Goal: Task Accomplishment & Management: Manage account settings

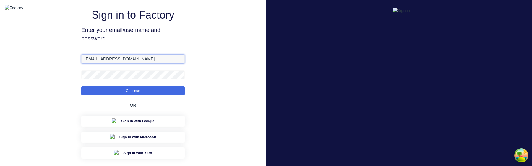
click at [95, 64] on input "[EMAIL_ADDRESS][DOMAIN_NAME]" at bounding box center [132, 59] width 103 height 9
click at [81, 87] on button "Continue" at bounding box center [132, 91] width 103 height 9
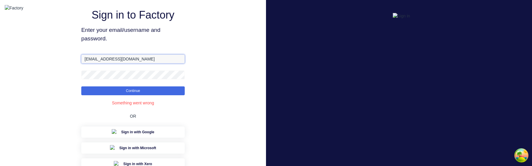
click at [109, 64] on input "aimon+1@xero.factory.app" at bounding box center [132, 59] width 103 height 9
click at [81, 87] on button "Continue" at bounding box center [132, 91] width 103 height 9
click at [105, 64] on input "aimon+1@factory.app" at bounding box center [132, 59] width 103 height 9
click at [136, 95] on button "Continue" at bounding box center [132, 91] width 103 height 9
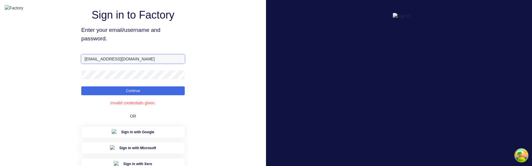
click at [107, 64] on input "aimon+1@xero.factory.app" at bounding box center [132, 59] width 103 height 9
click at [148, 64] on input "aimon+1@xero.factory.app" at bounding box center [132, 59] width 103 height 9
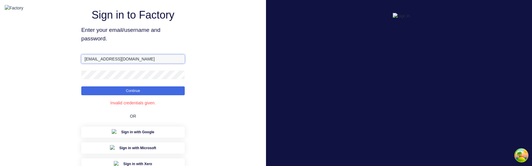
paste input "text"
type input "aimon+1@factory.app"
click at [81, 87] on button "Continue" at bounding box center [132, 91] width 103 height 9
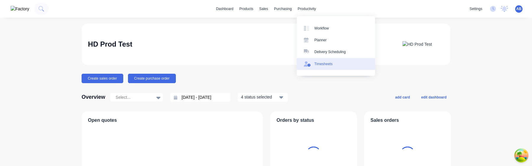
click at [323, 61] on div "Timesheets" at bounding box center [323, 63] width 18 height 5
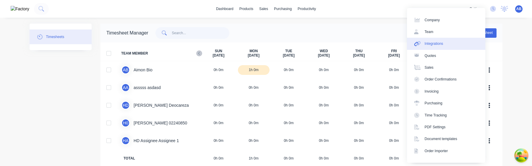
click at [461, 46] on link "Integrations" at bounding box center [446, 44] width 78 height 12
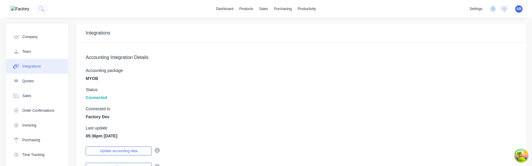
click at [516, 6] on span "AB" at bounding box center [518, 8] width 5 height 5
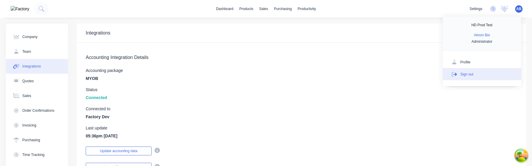
click at [495, 72] on button "Sign out" at bounding box center [481, 74] width 78 height 12
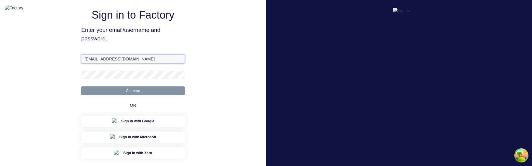
click at [141, 64] on input "[EMAIL_ADDRESS][DOMAIN_NAME]" at bounding box center [132, 59] width 103 height 9
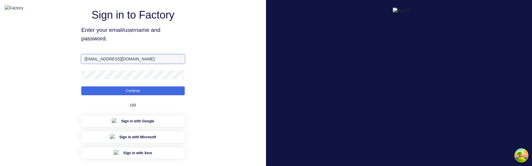
click at [141, 64] on input "[EMAIL_ADDRESS][DOMAIN_NAME]" at bounding box center [132, 59] width 103 height 9
paste input "+3@xero."
type input "[EMAIL_ADDRESS][DOMAIN_NAME]"
click at [81, 87] on button "Continue" at bounding box center [132, 91] width 103 height 9
